Goal: Information Seeking & Learning: Learn about a topic

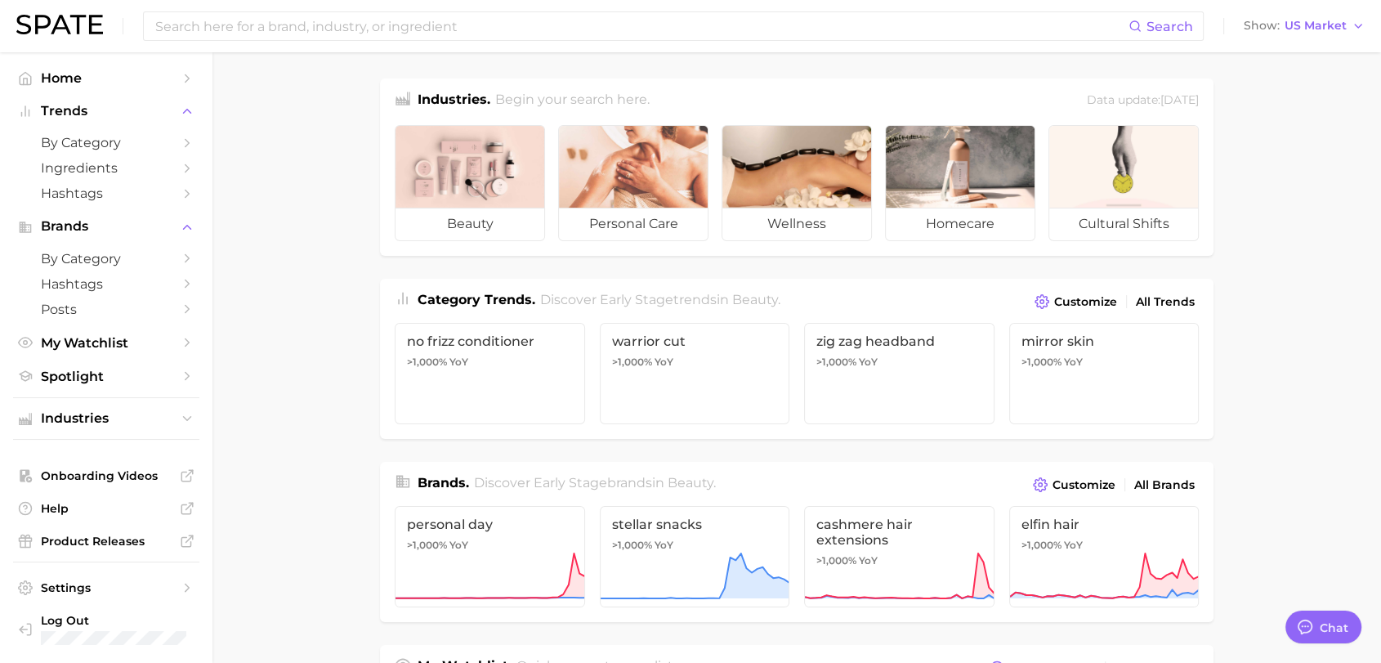
type textarea "x"
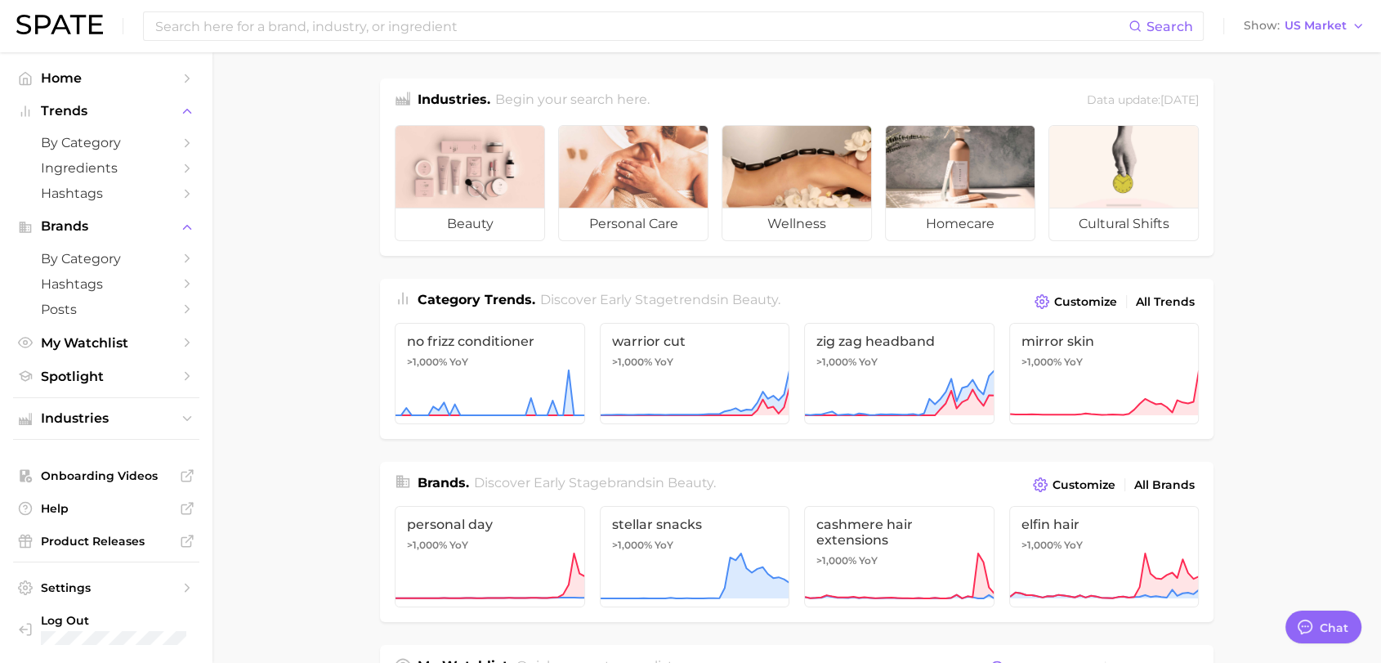
scroll to position [61, 0]
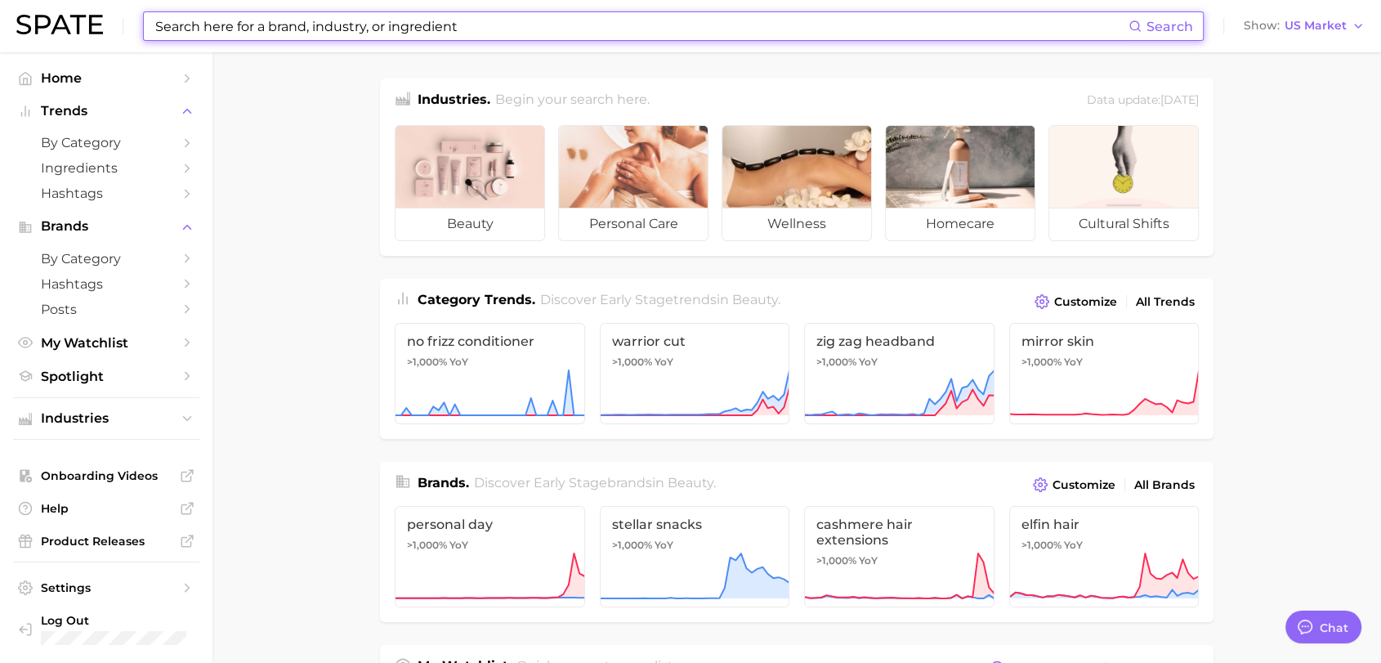
click at [266, 33] on input at bounding box center [641, 26] width 975 height 28
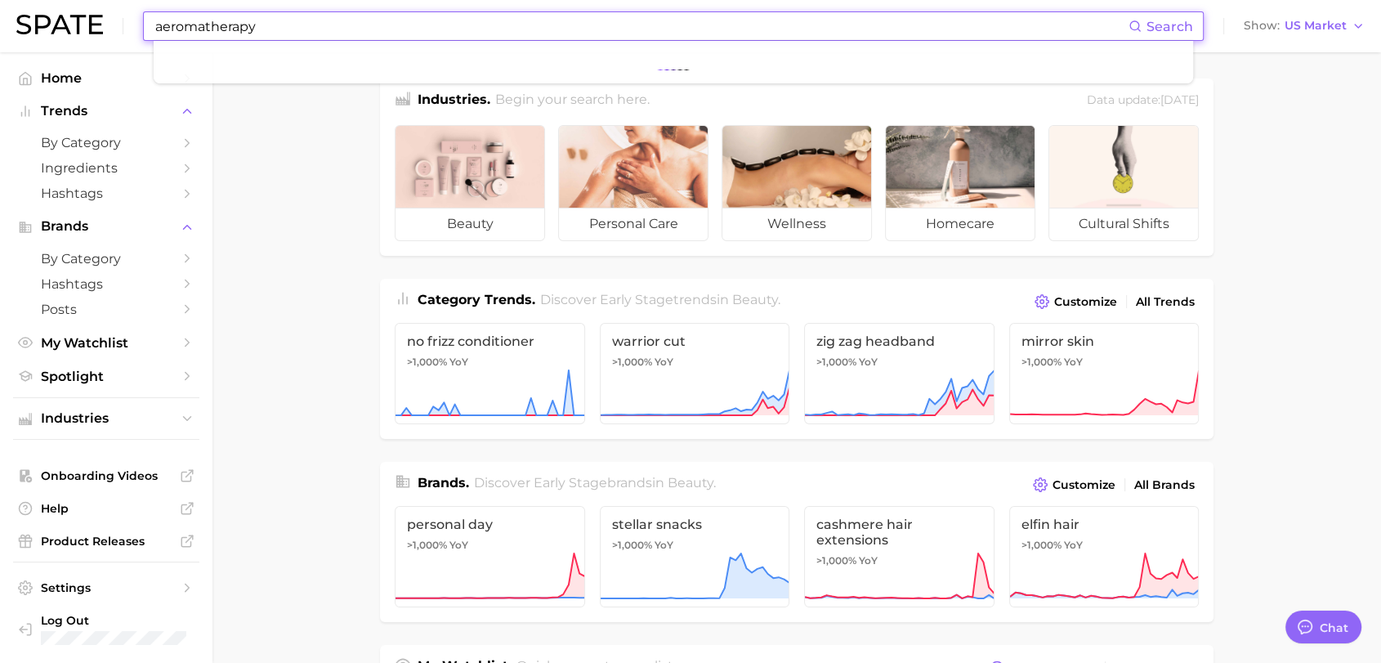
type input "aeromatherapy"
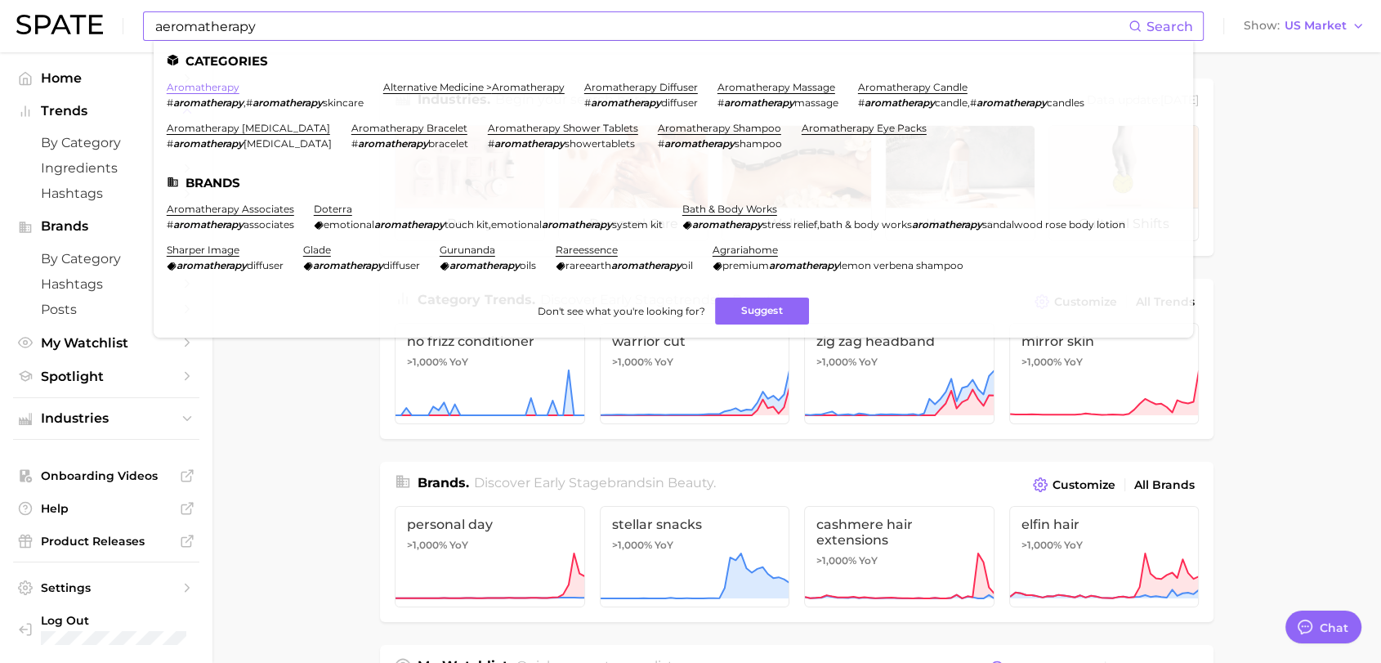
click at [185, 87] on link "aromatherapy" at bounding box center [203, 87] width 73 height 12
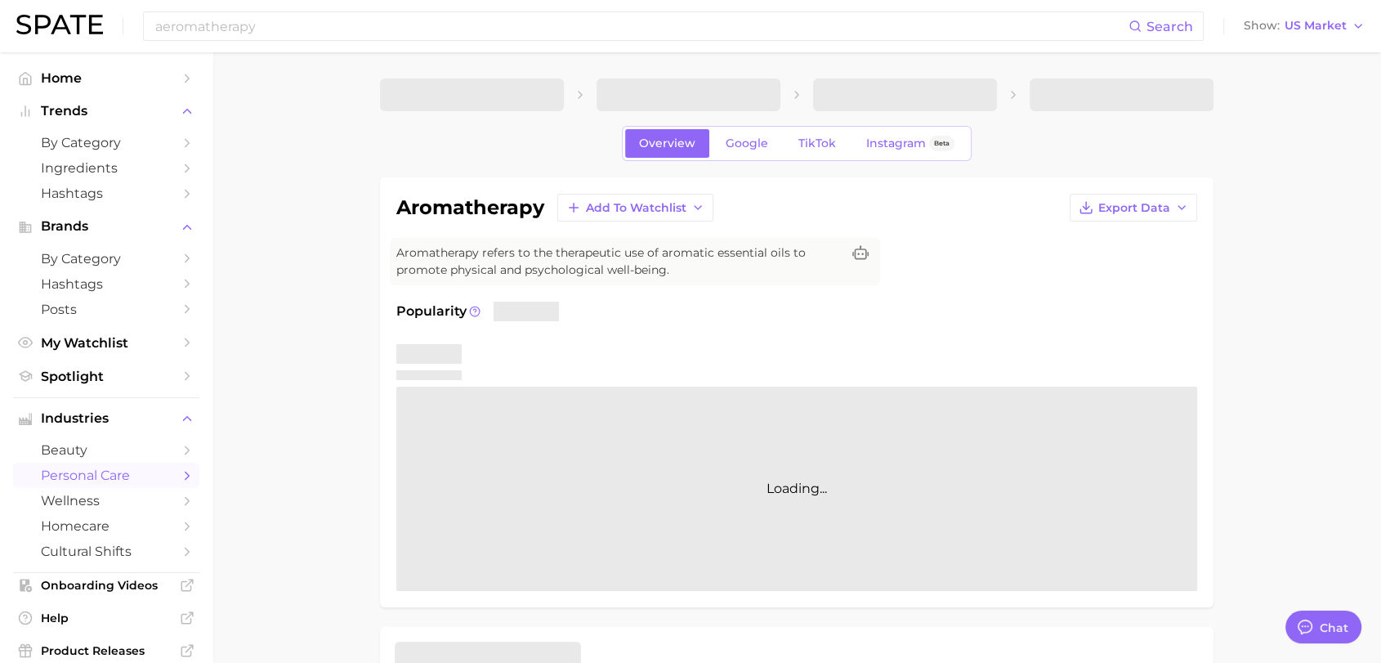
type textarea "x"
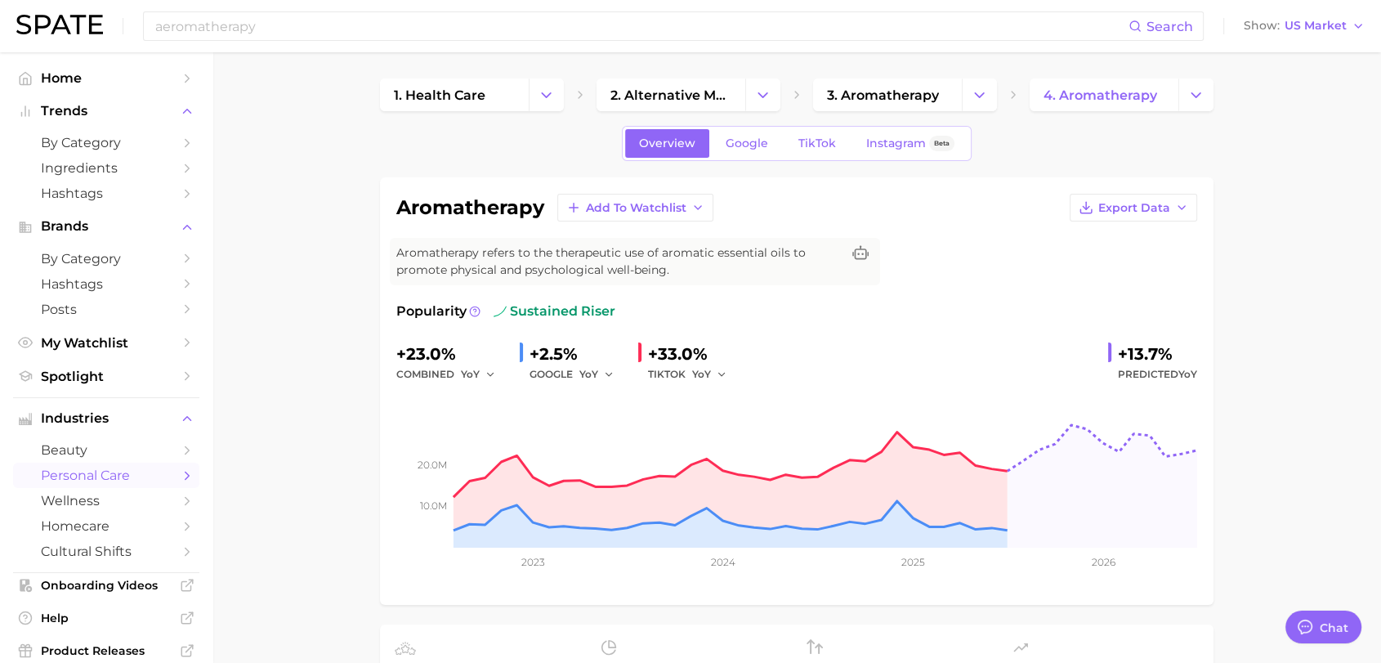
click at [292, 0] on div "aeromatherapy Search Show US Market" at bounding box center [690, 26] width 1348 height 52
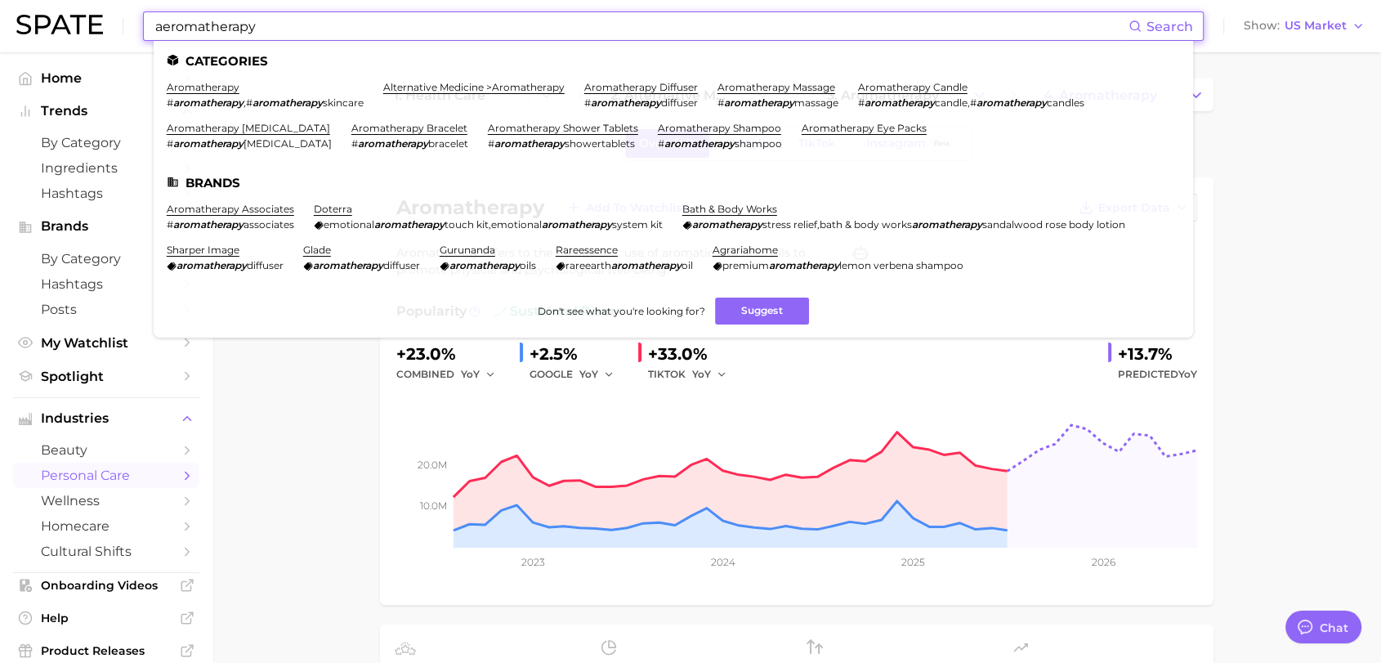
click at [268, 20] on input "aeromatherapy" at bounding box center [641, 26] width 975 height 28
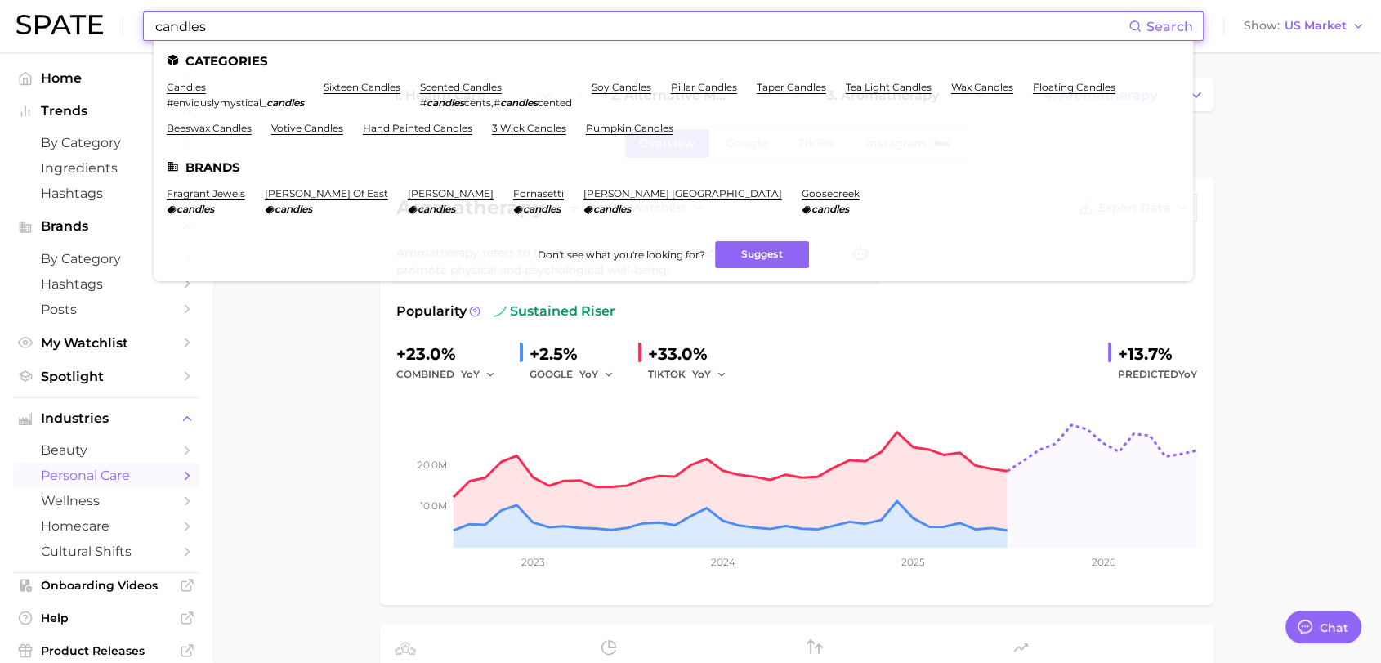
type input "candles"
click at [203, 87] on link "candles" at bounding box center [186, 87] width 39 height 12
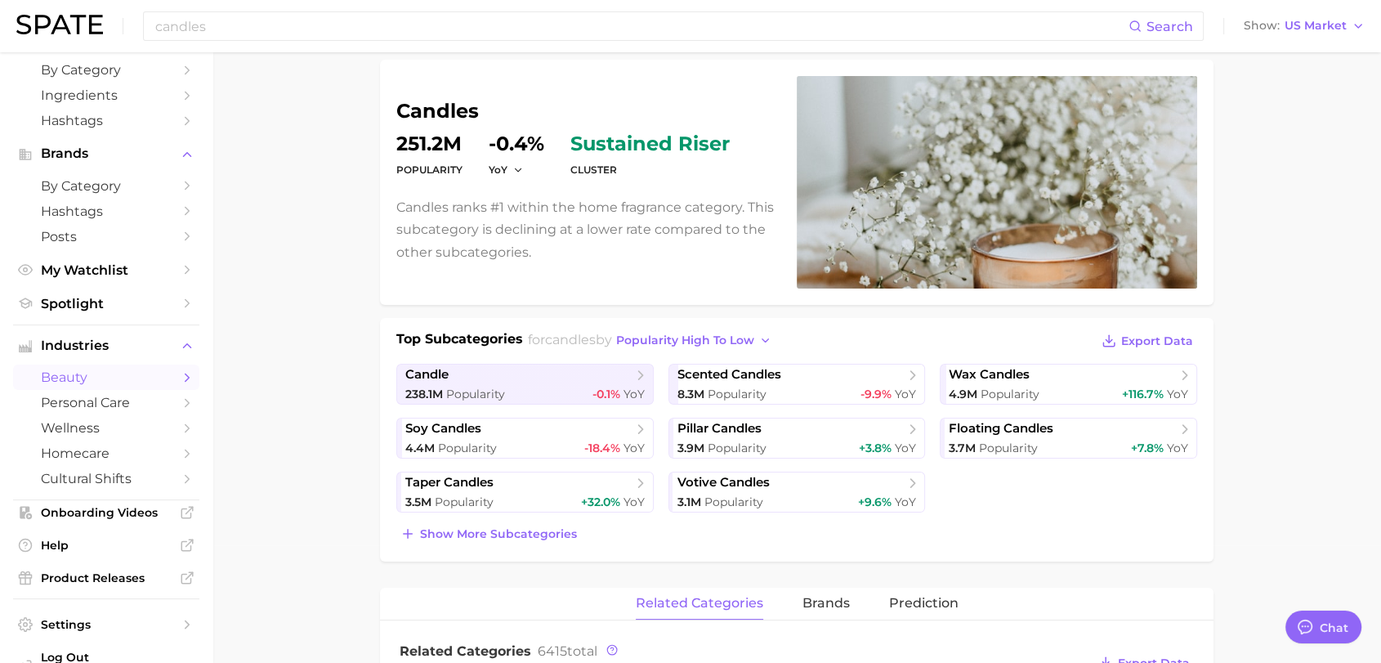
scroll to position [124, 0]
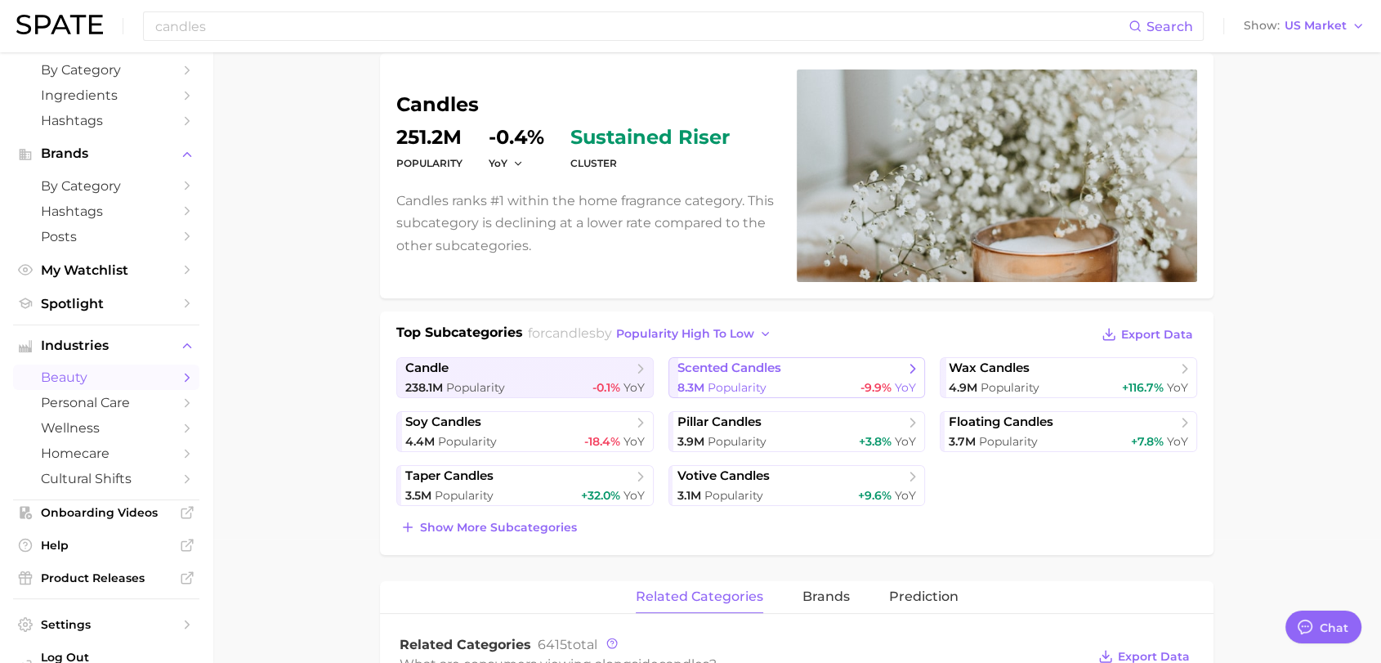
click at [724, 363] on span "scented candles" at bounding box center [729, 368] width 104 height 16
